Goal: Task Accomplishment & Management: Manage account settings

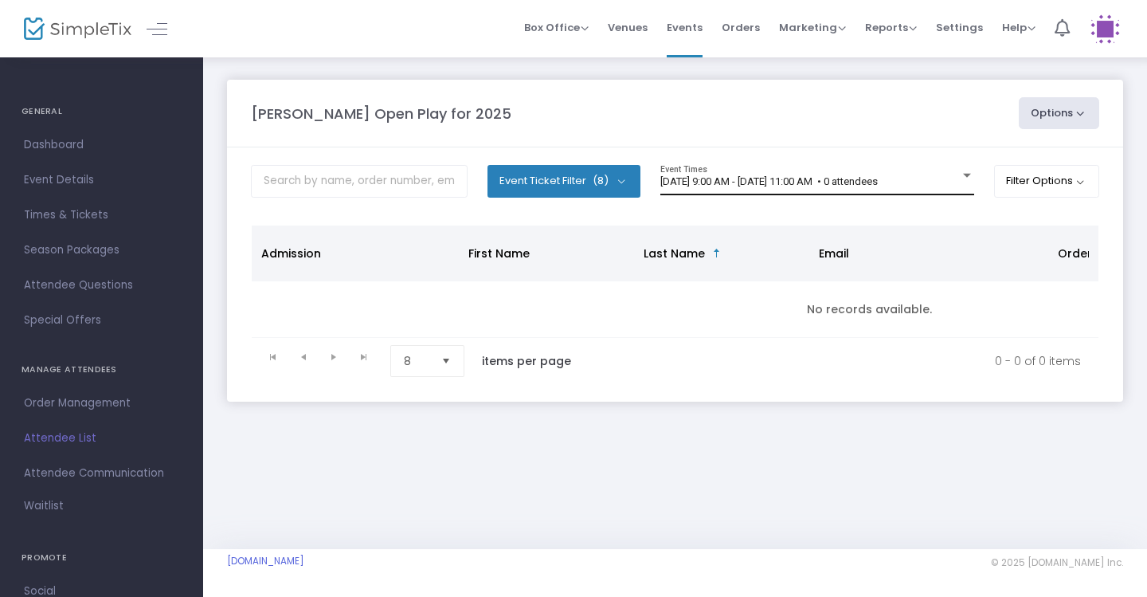
click at [935, 169] on div "[DATE] 9:00 AM - [DATE] 11:00 AM • 0 attendees Event Times" at bounding box center [818, 180] width 314 height 30
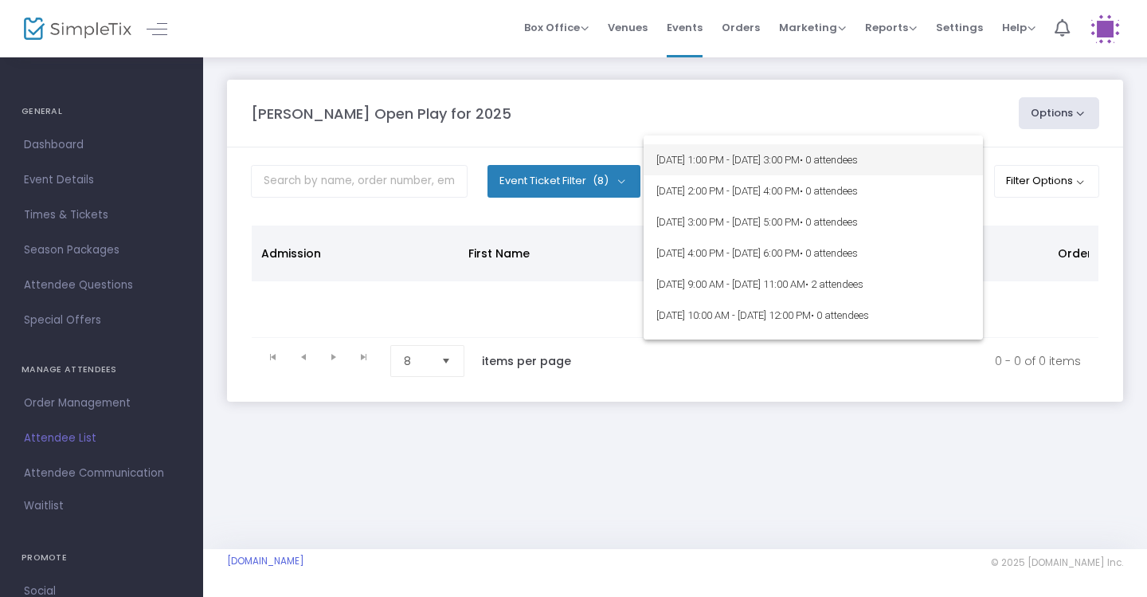
scroll to position [172, 0]
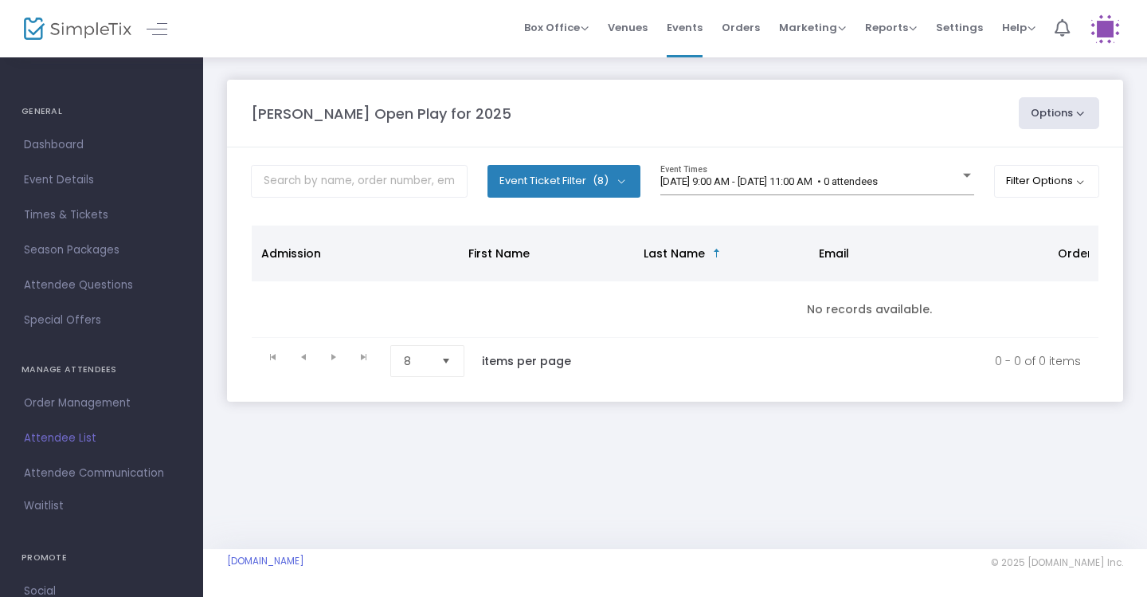
click at [950, 163] on m-panel-content "Event Ticket Filter (8) Select All General Admission: 1 year & older Additional…" at bounding box center [675, 274] width 896 height 254
click at [955, 178] on div "[DATE] 9:00 AM - [DATE] 11:00 AM • 0 attendees" at bounding box center [811, 182] width 300 height 12
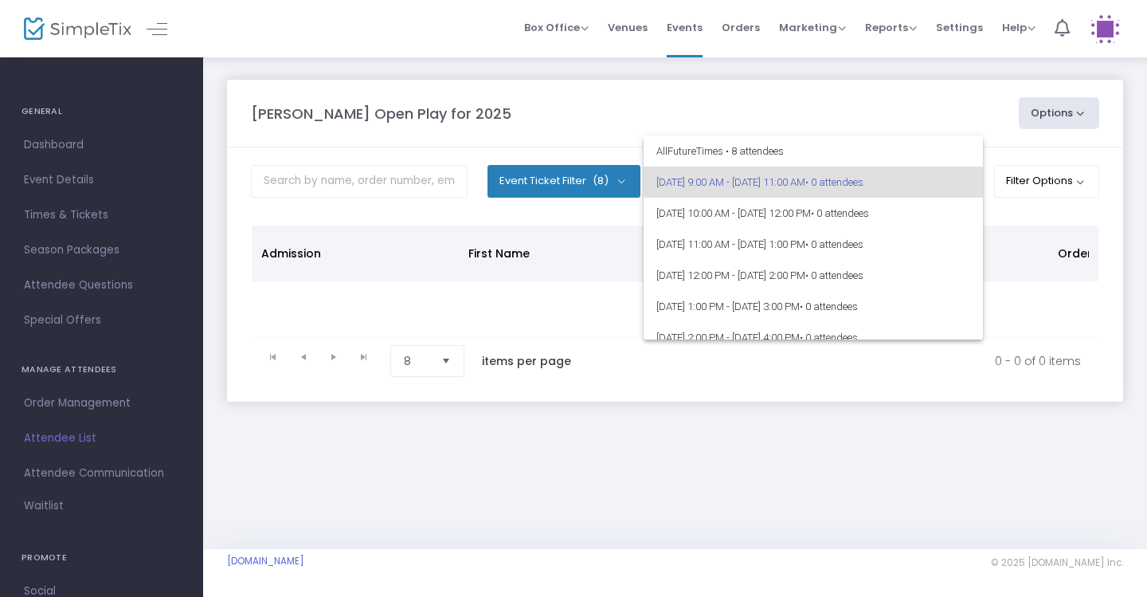
click at [923, 108] on div at bounding box center [573, 298] width 1147 height 597
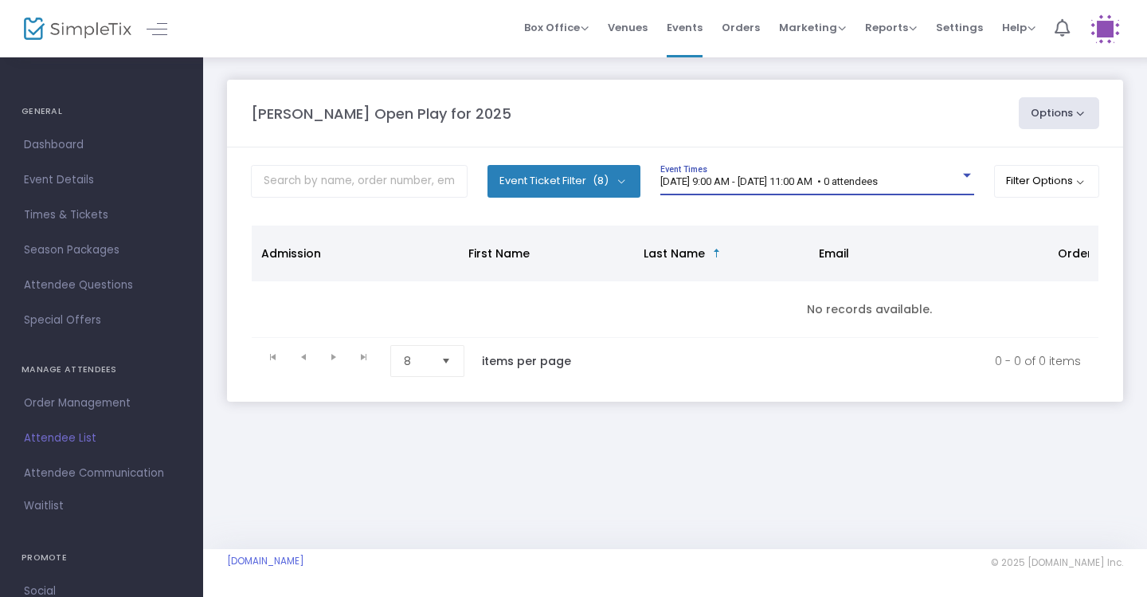
click at [955, 187] on div "[DATE] 9:00 AM - [DATE] 11:00 AM • 0 attendees" at bounding box center [811, 182] width 300 height 12
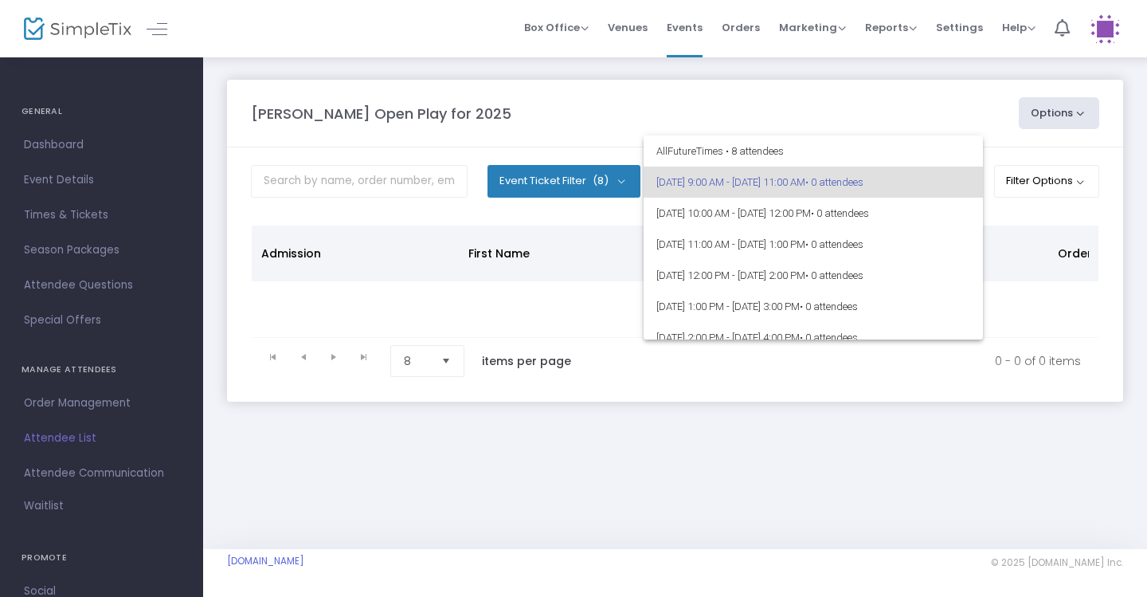
click at [949, 127] on div at bounding box center [573, 298] width 1147 height 597
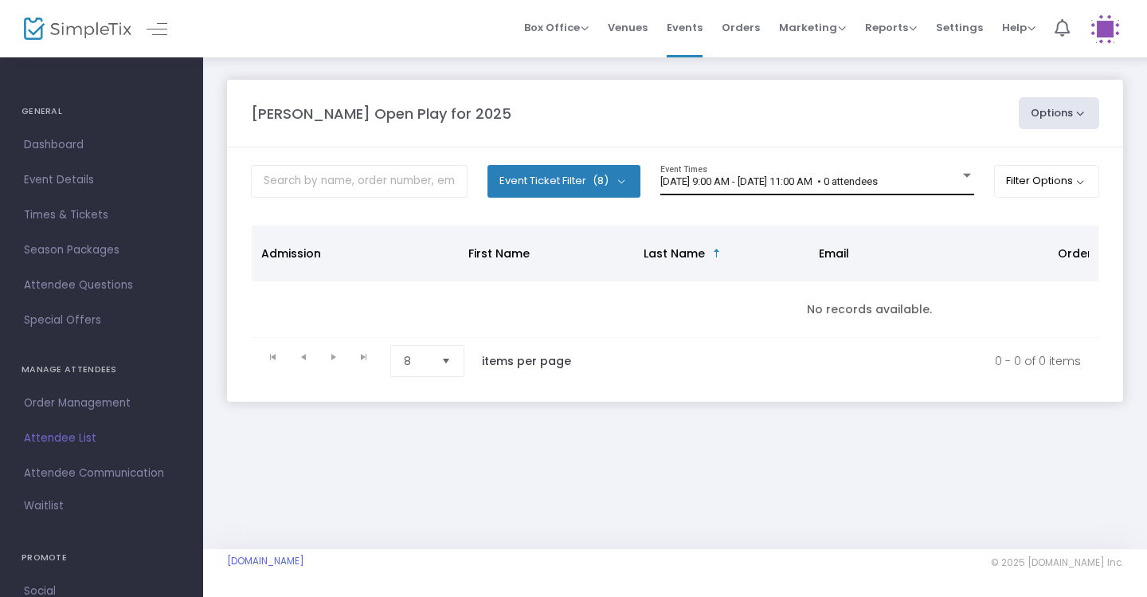
click at [951, 184] on div "[DATE] 9:00 AM - [DATE] 11:00 AM • 0 attendees" at bounding box center [811, 182] width 300 height 12
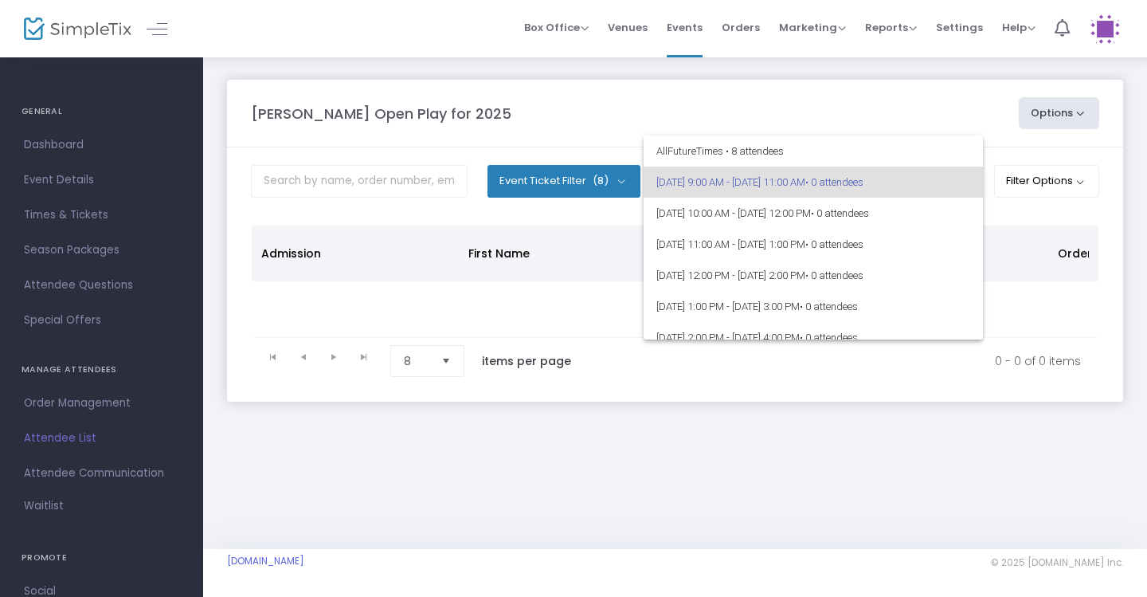
click at [935, 115] on div at bounding box center [573, 298] width 1147 height 597
